Goal: Task Accomplishment & Management: Complete application form

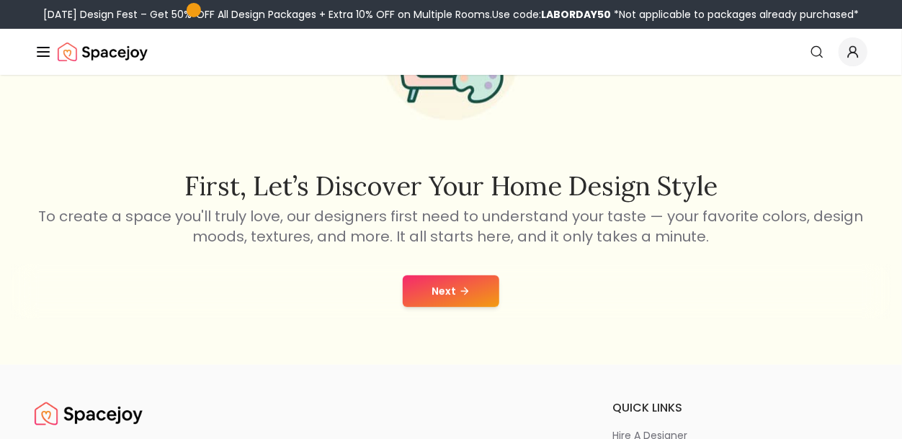
scroll to position [161, 0]
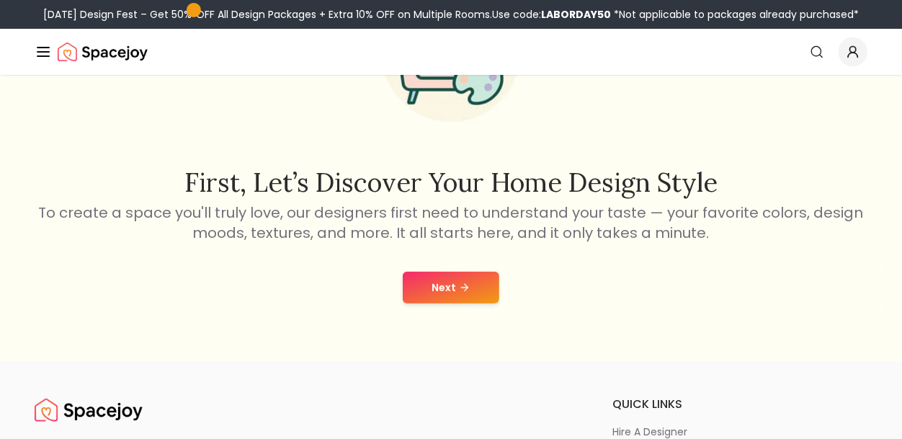
click at [460, 288] on icon at bounding box center [465, 288] width 12 height 12
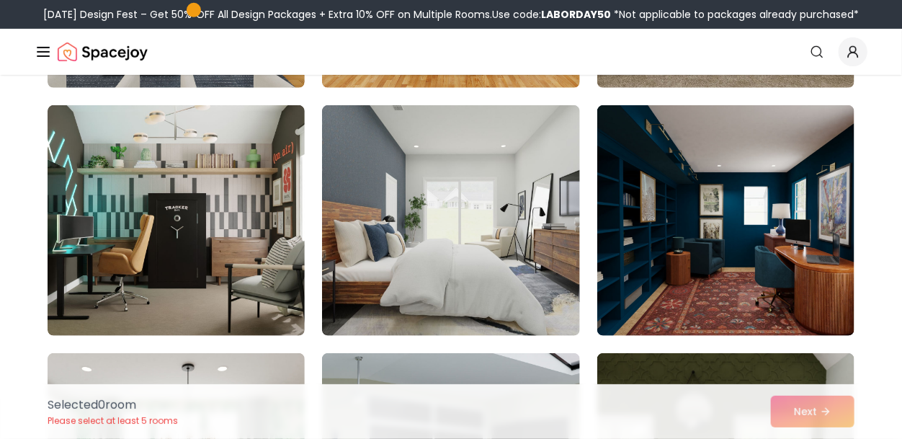
scroll to position [341, 0]
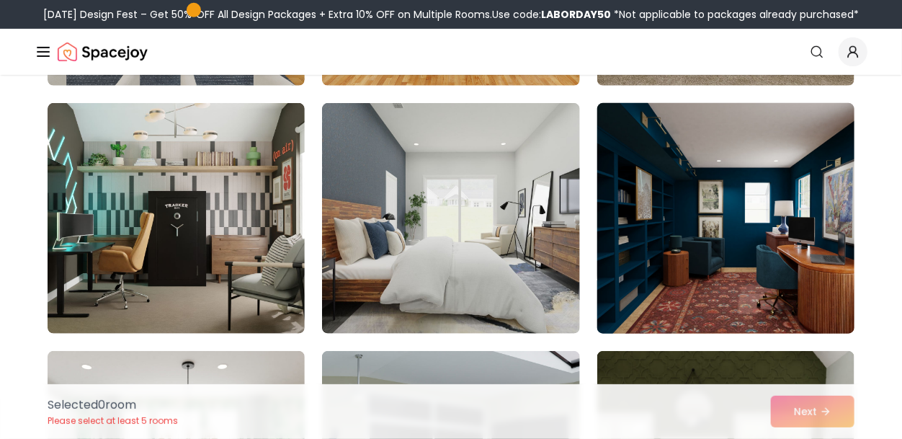
click at [727, 234] on img at bounding box center [726, 218] width 270 height 242
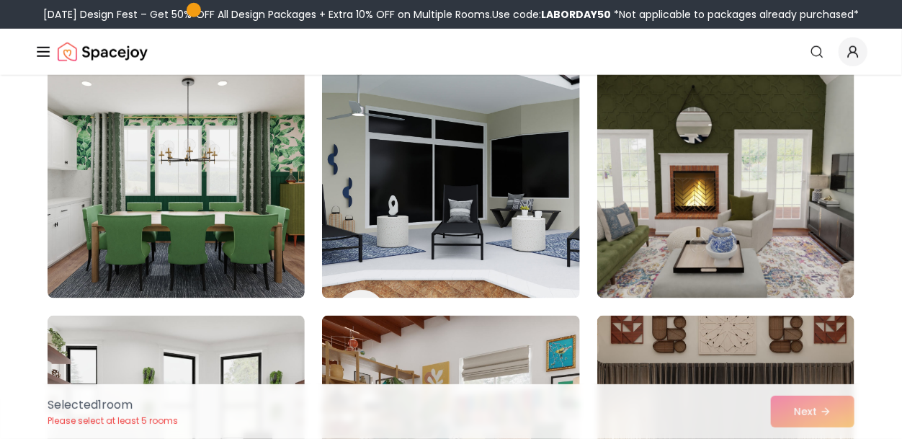
scroll to position [626, 0]
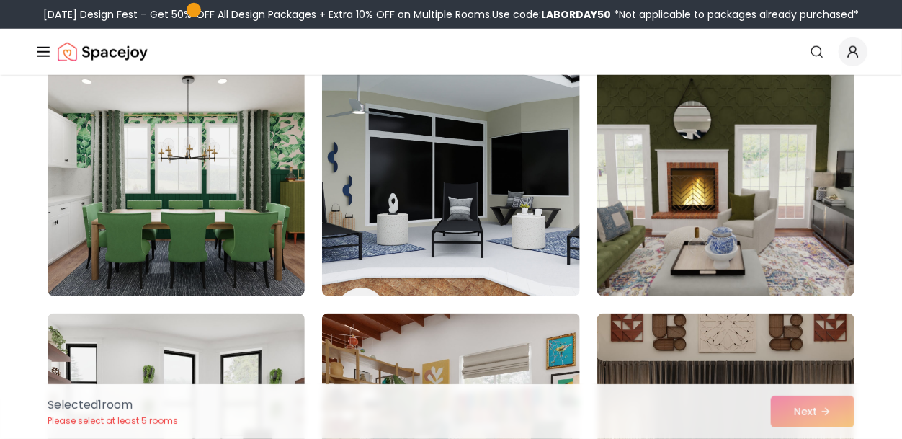
click at [681, 202] on img at bounding box center [726, 181] width 270 height 242
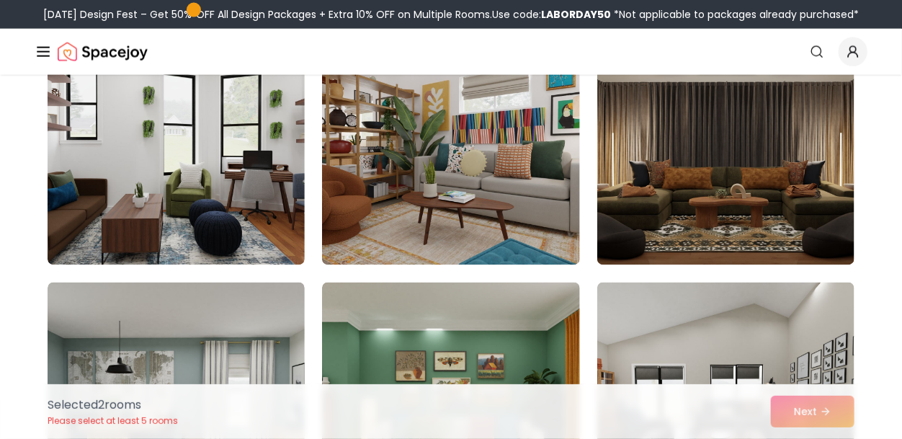
scroll to position [905, 0]
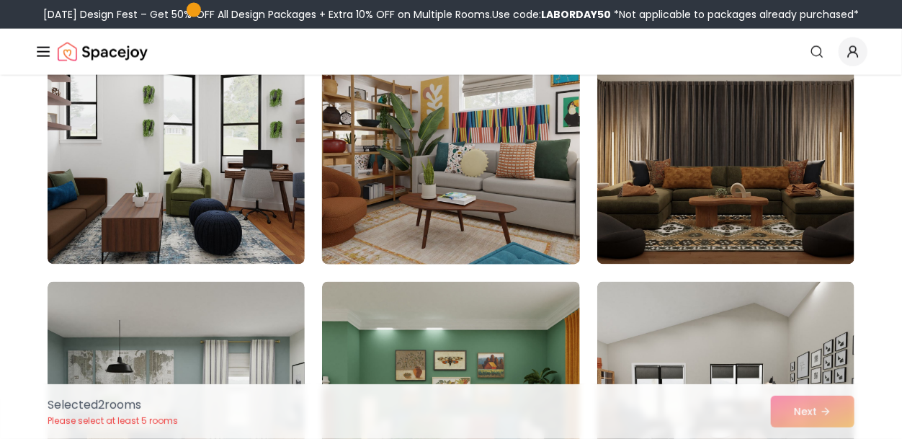
click at [503, 189] on img at bounding box center [450, 149] width 270 height 242
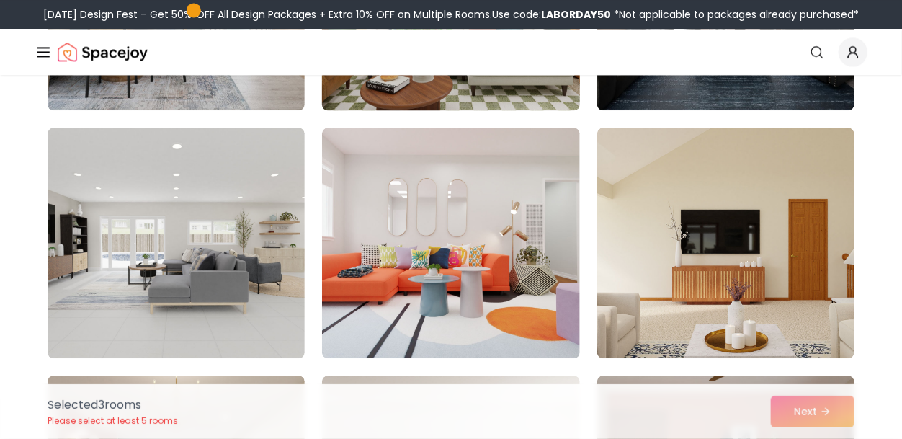
scroll to position [1310, 0]
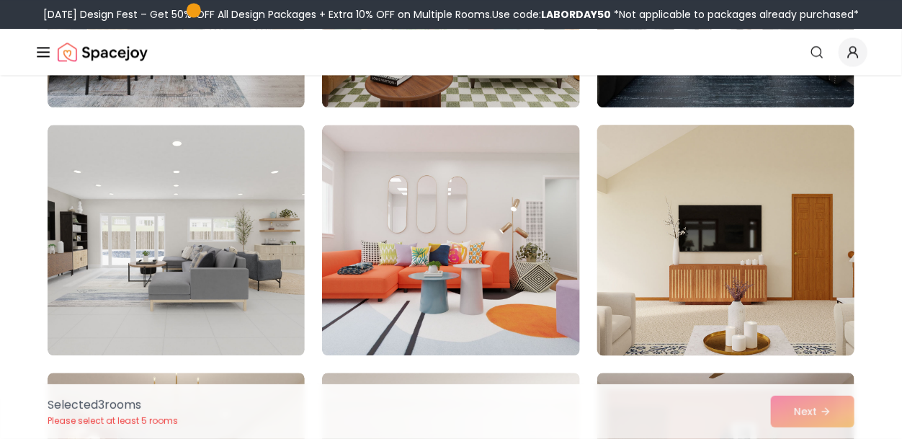
click at [781, 225] on img at bounding box center [726, 240] width 270 height 242
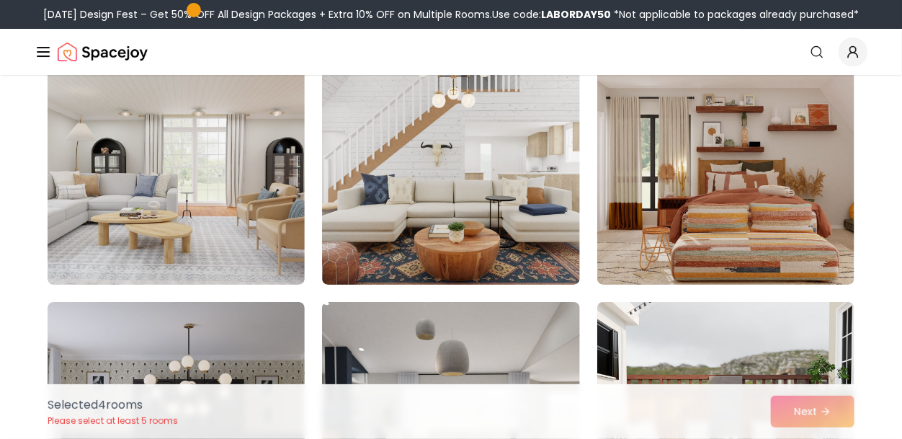
scroll to position [2125, 0]
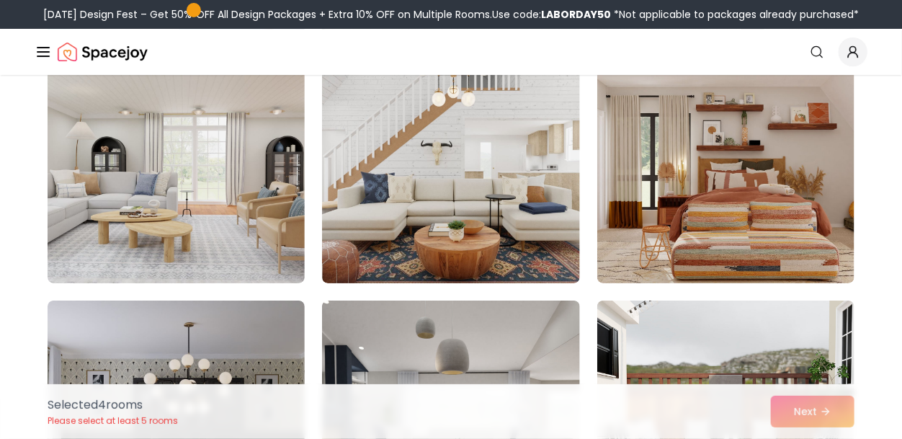
click at [373, 246] on img at bounding box center [450, 168] width 257 height 230
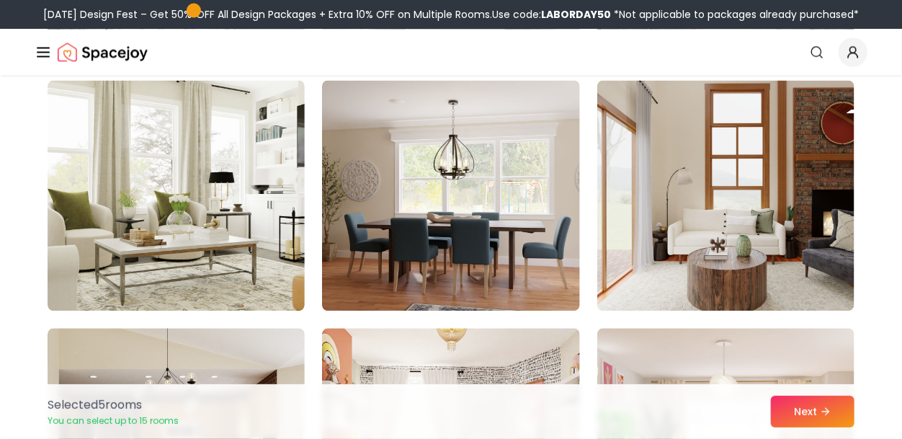
scroll to position [3333, 0]
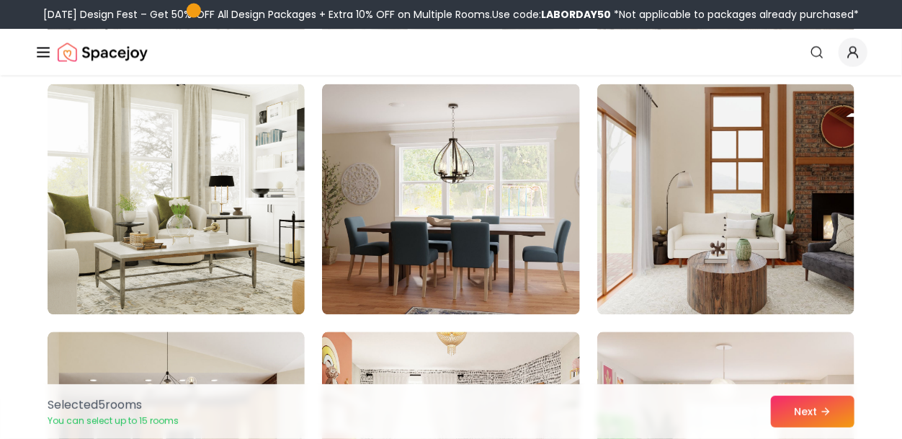
click at [512, 237] on img at bounding box center [450, 199] width 257 height 230
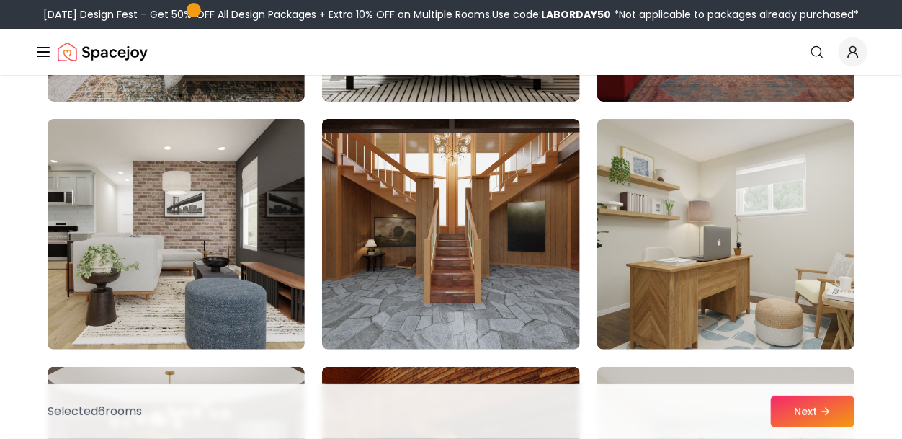
scroll to position [6519, 0]
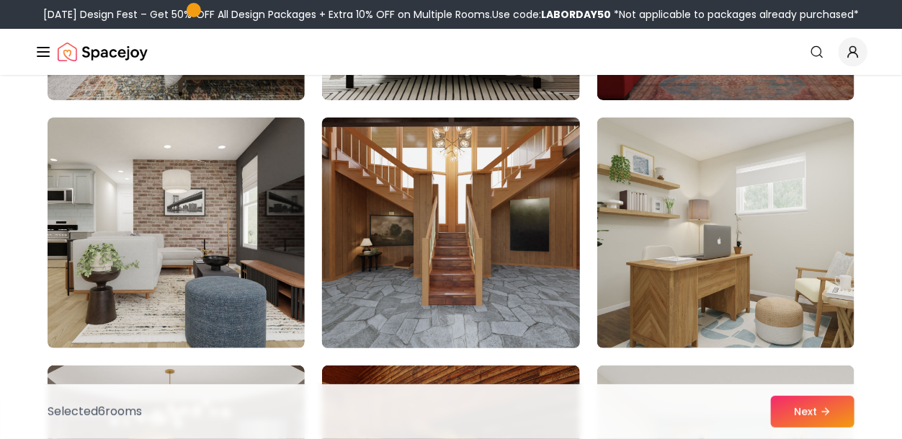
click at [398, 225] on img at bounding box center [450, 233] width 270 height 242
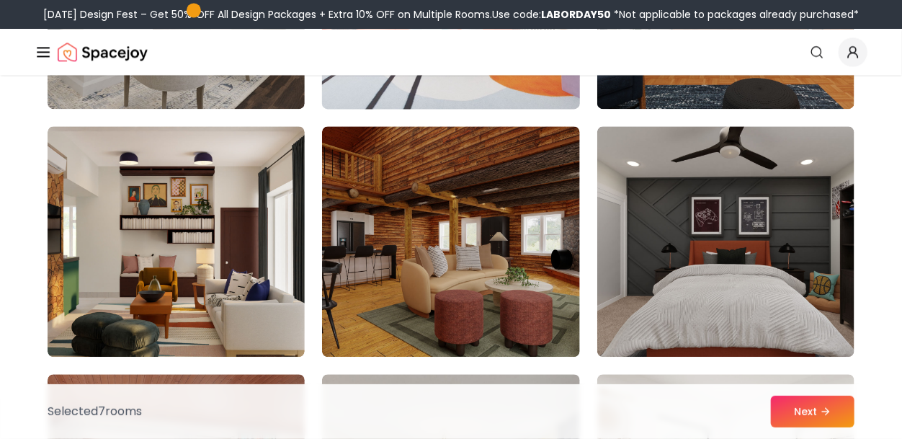
scroll to position [7744, 0]
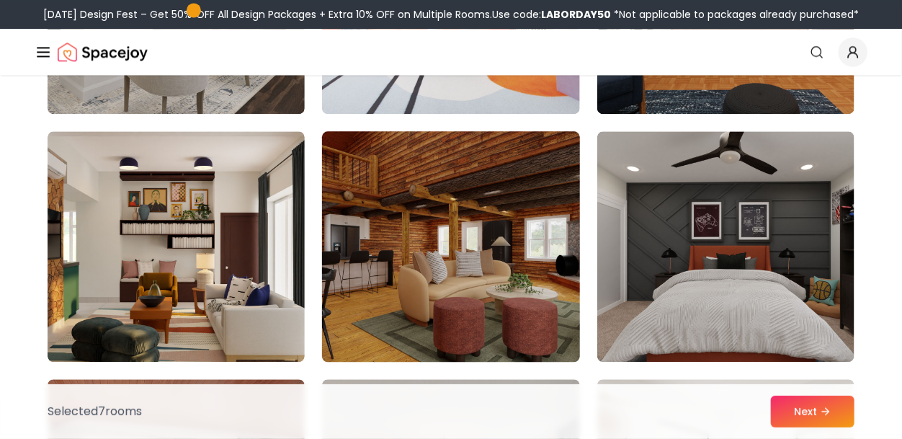
click at [423, 263] on img at bounding box center [450, 246] width 270 height 242
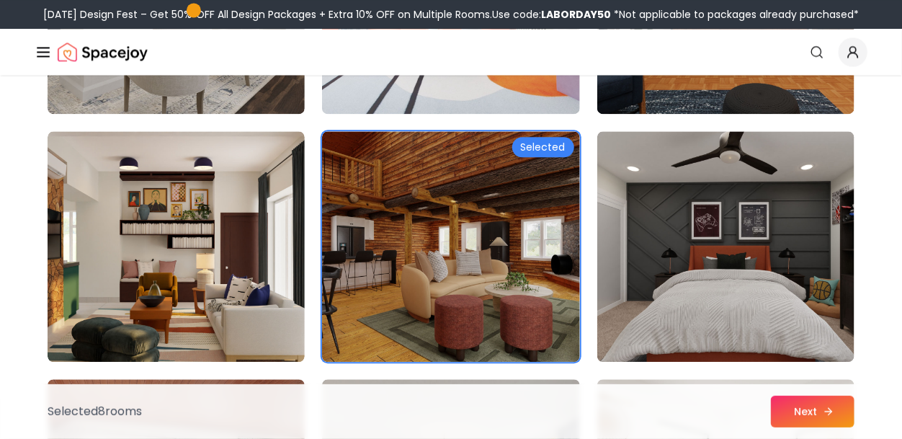
click at [822, 416] on icon at bounding box center [828, 411] width 12 height 12
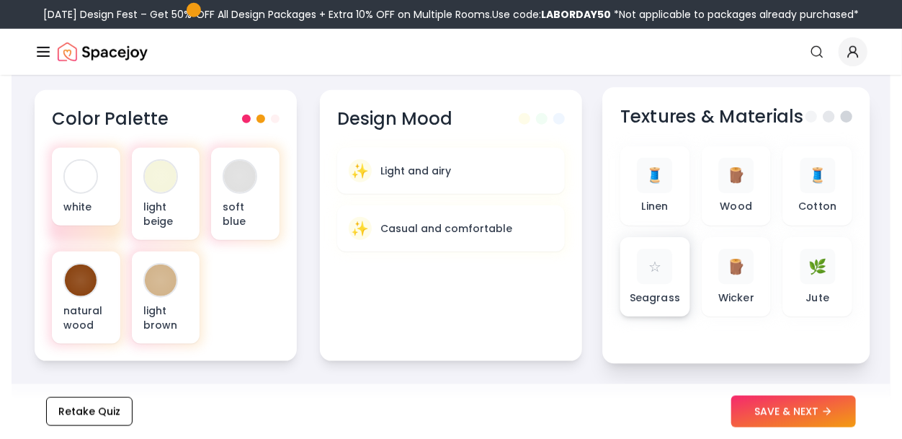
scroll to position [511, 0]
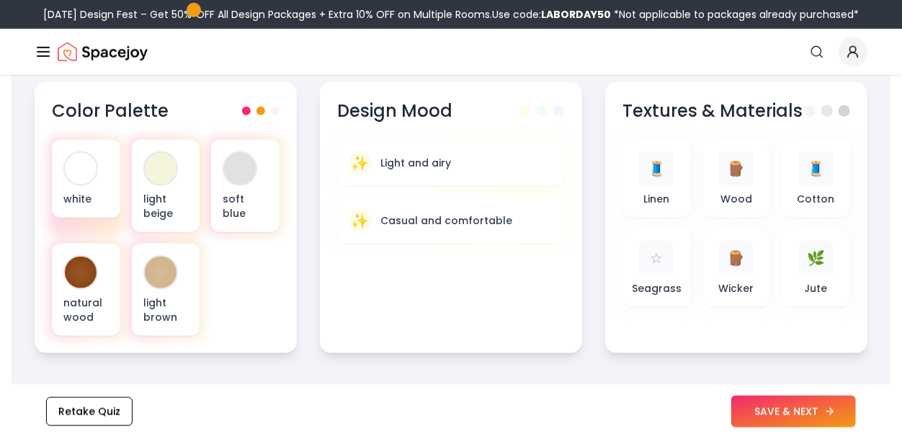
click at [784, 414] on button "SAVE & NEXT" at bounding box center [793, 411] width 125 height 32
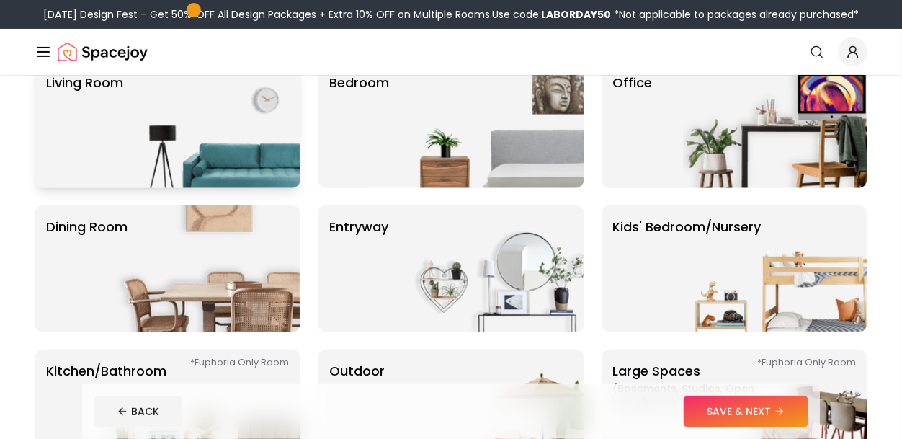
scroll to position [138, 0]
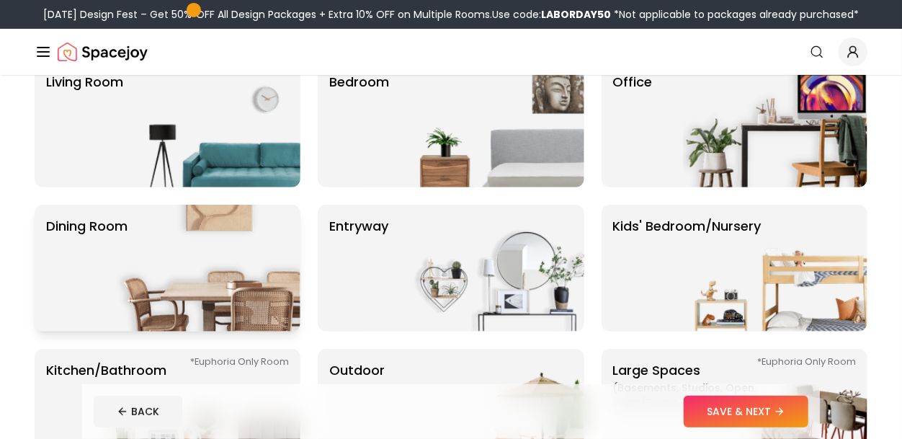
click at [261, 251] on img at bounding box center [208, 268] width 184 height 127
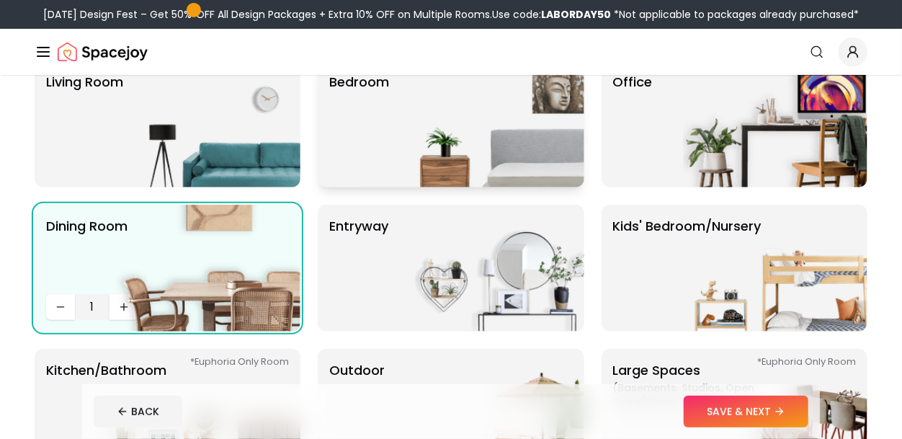
click at [472, 142] on img at bounding box center [492, 123] width 184 height 127
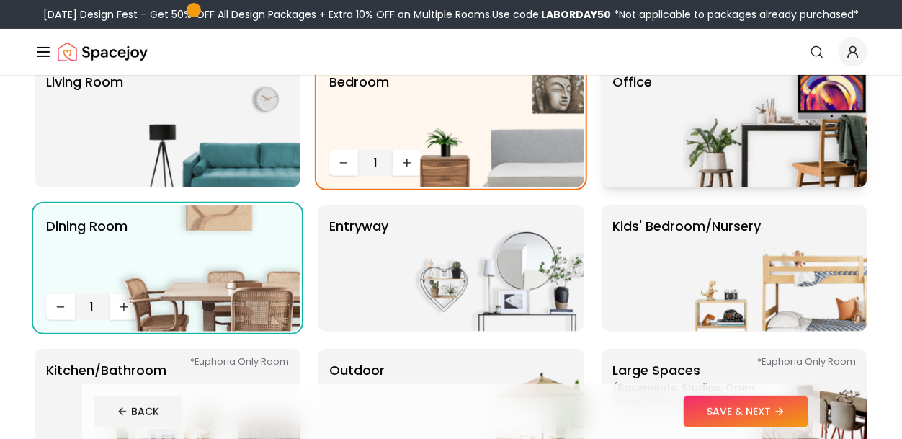
click at [759, 148] on img at bounding box center [775, 123] width 184 height 127
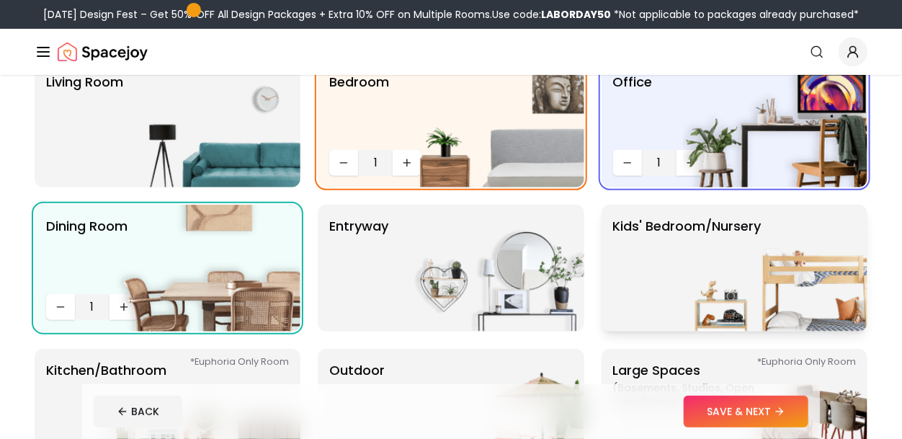
click at [719, 235] on img at bounding box center [775, 268] width 184 height 127
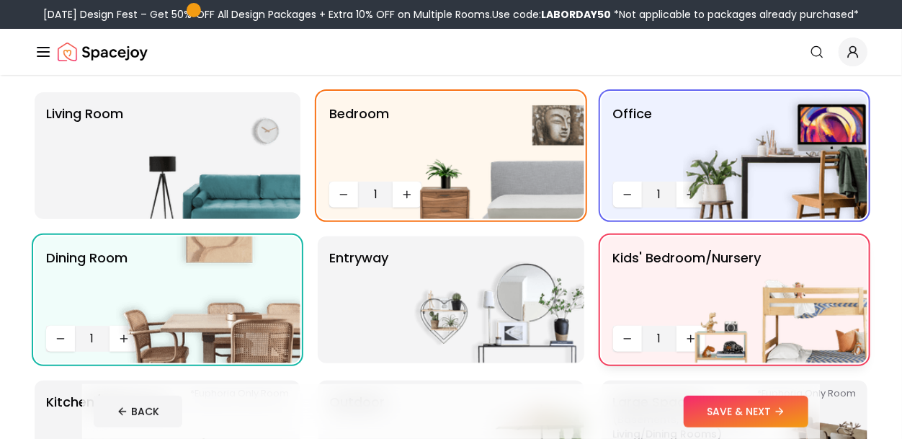
scroll to position [110, 0]
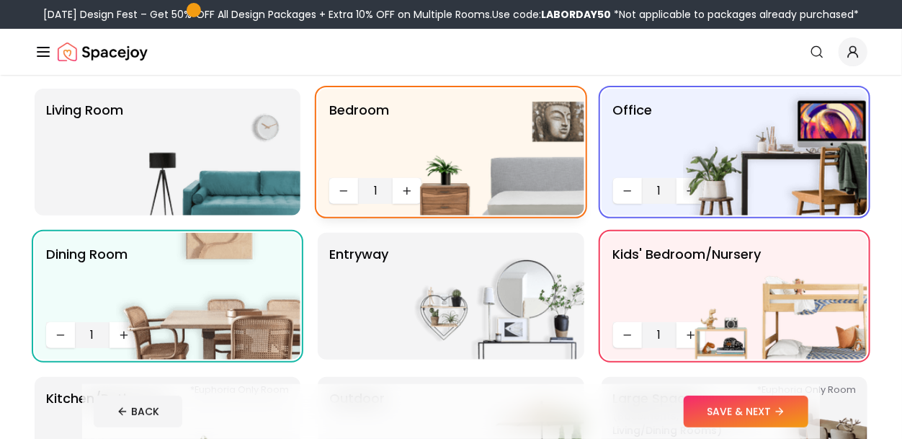
click at [408, 186] on img at bounding box center [492, 152] width 184 height 127
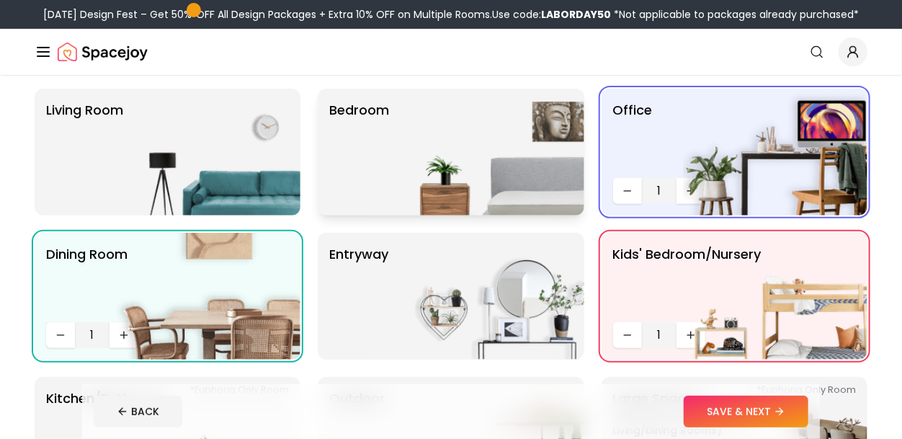
click at [418, 163] on img at bounding box center [492, 152] width 184 height 127
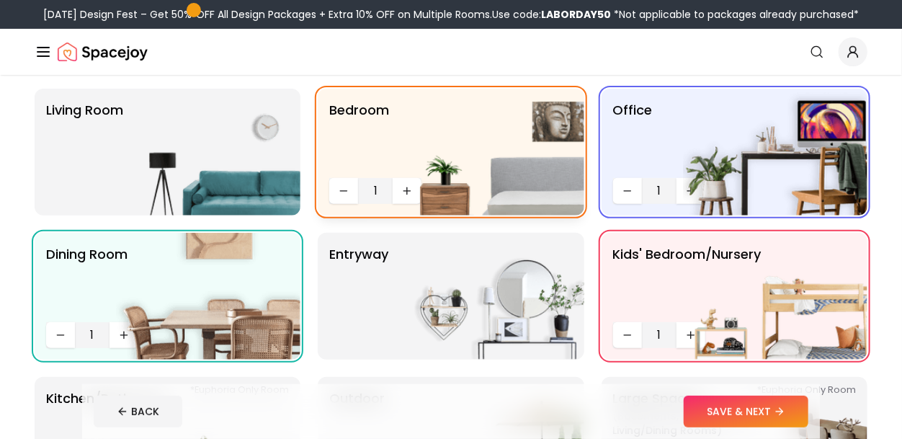
click at [408, 189] on img at bounding box center [492, 152] width 184 height 127
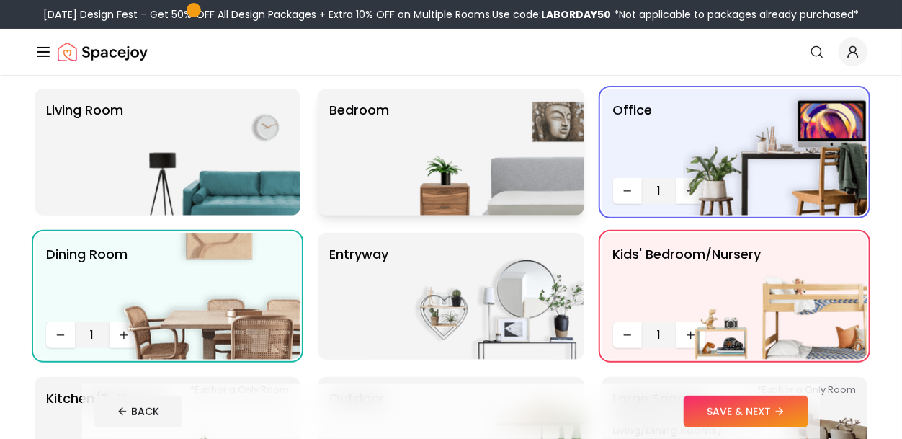
click at [408, 189] on img at bounding box center [492, 152] width 184 height 127
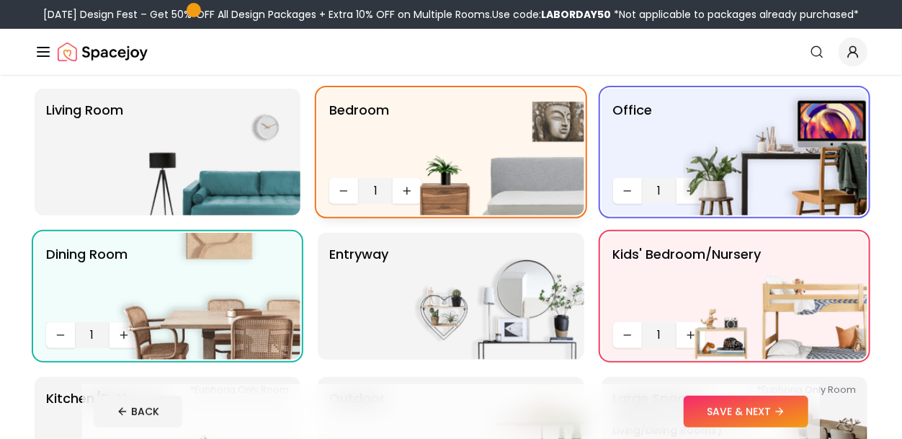
click at [385, 189] on span "1" at bounding box center [375, 190] width 23 height 17
click at [368, 188] on span "1" at bounding box center [375, 190] width 23 height 17
click at [396, 195] on button "Increase quantity" at bounding box center [406, 191] width 29 height 26
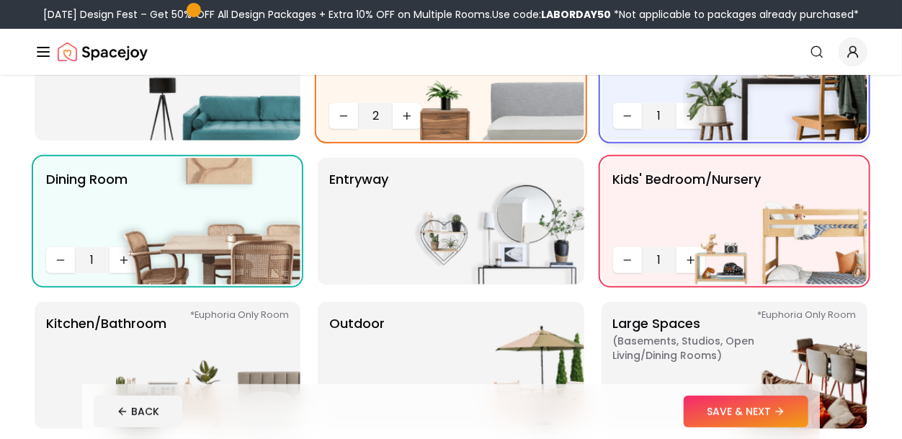
scroll to position [186, 0]
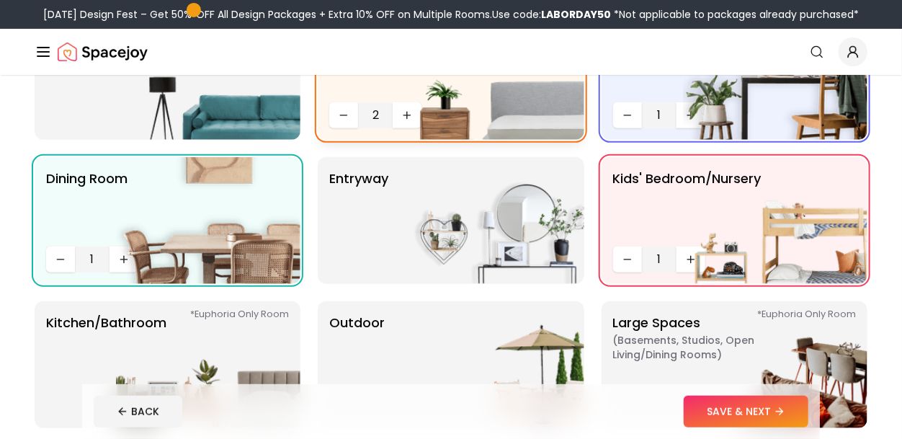
click at [406, 114] on img at bounding box center [492, 76] width 184 height 127
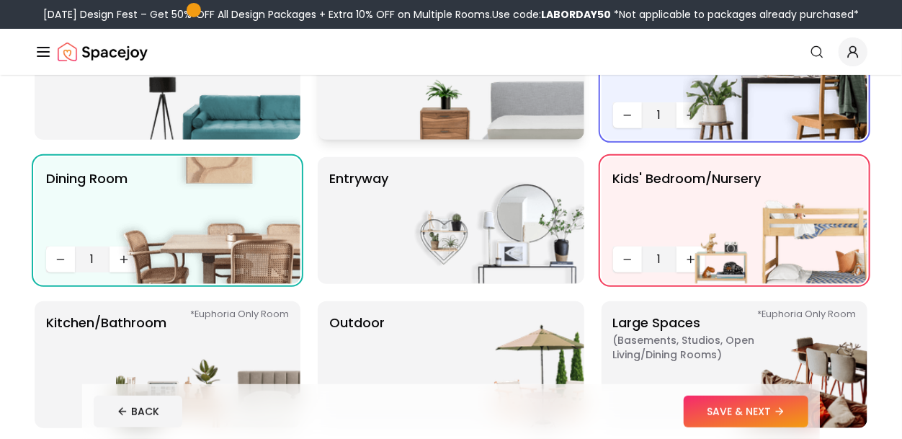
click at [415, 119] on img at bounding box center [492, 76] width 184 height 127
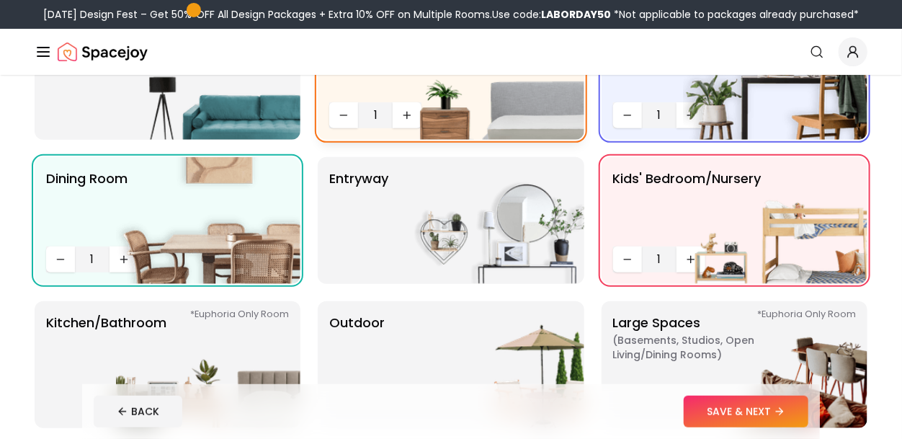
click at [402, 122] on img at bounding box center [492, 76] width 184 height 127
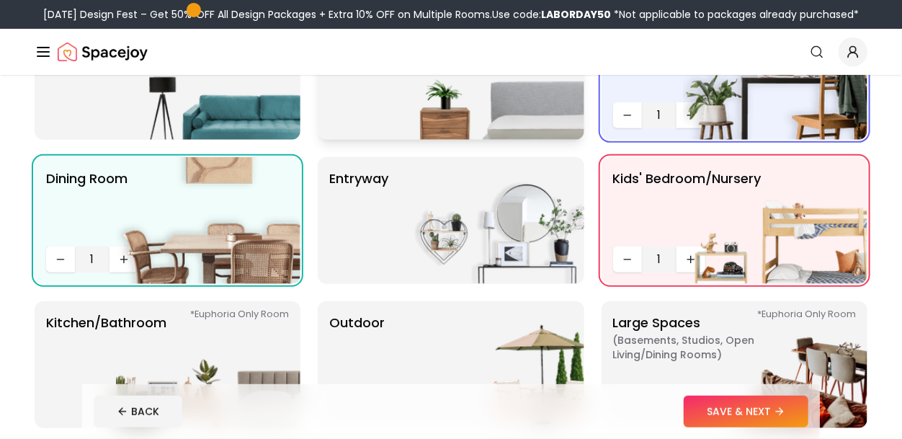
click at [397, 117] on div "Bedroom" at bounding box center [451, 76] width 266 height 127
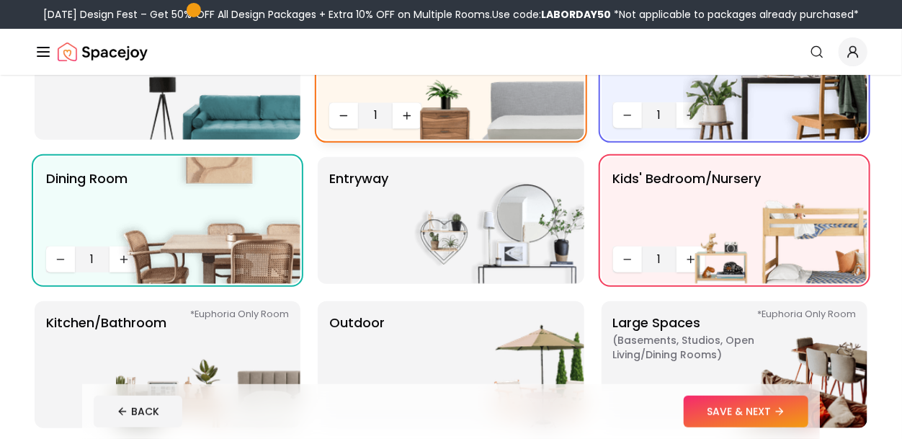
click at [382, 110] on span "1" at bounding box center [375, 115] width 23 height 17
click at [387, 113] on span "1" at bounding box center [375, 115] width 23 height 17
click at [394, 113] on button "Increase quantity" at bounding box center [406, 115] width 29 height 26
click at [711, 416] on button "SAVE & NEXT" at bounding box center [745, 411] width 125 height 32
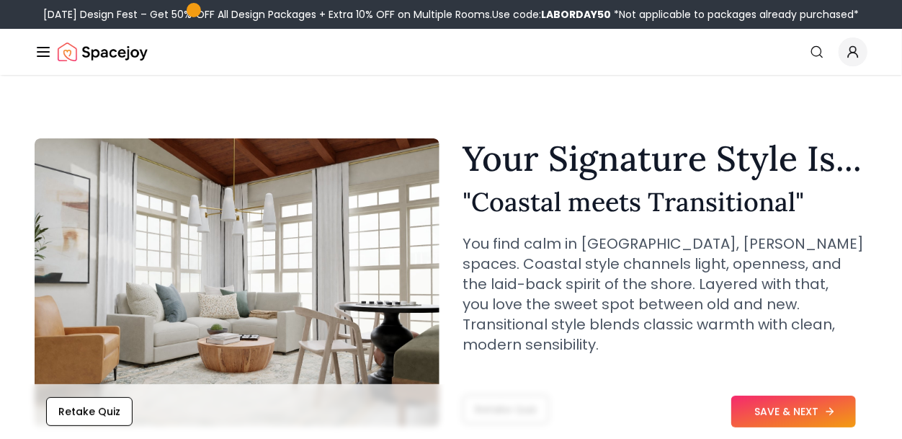
click at [812, 401] on button "SAVE & NEXT" at bounding box center [793, 411] width 125 height 32
